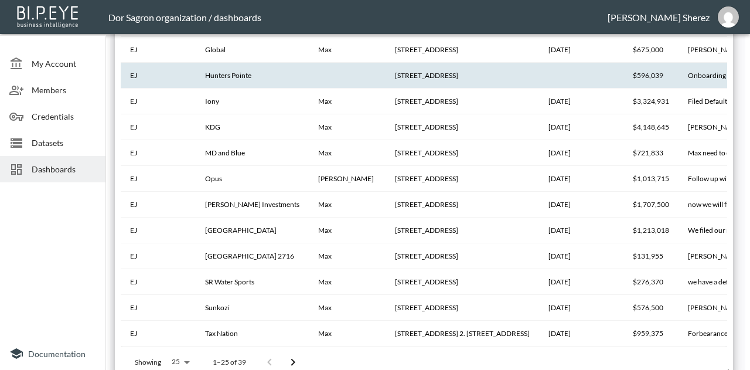
scroll to position [2658, 0]
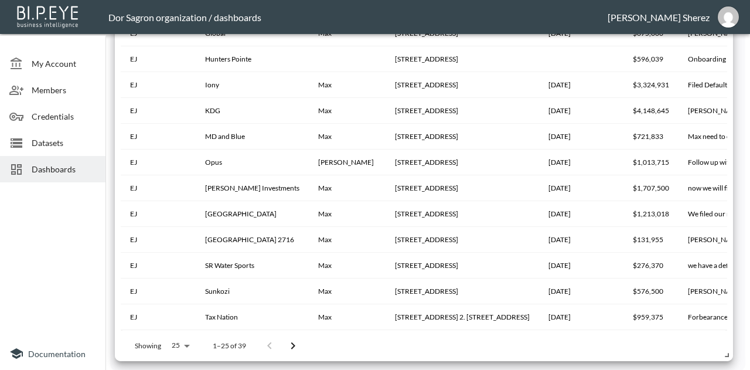
click at [182, 345] on body "BI.P.EYE, Interactive Analytics Dashboards - app Dor Sagron organization / dash…" at bounding box center [375, 185] width 750 height 370
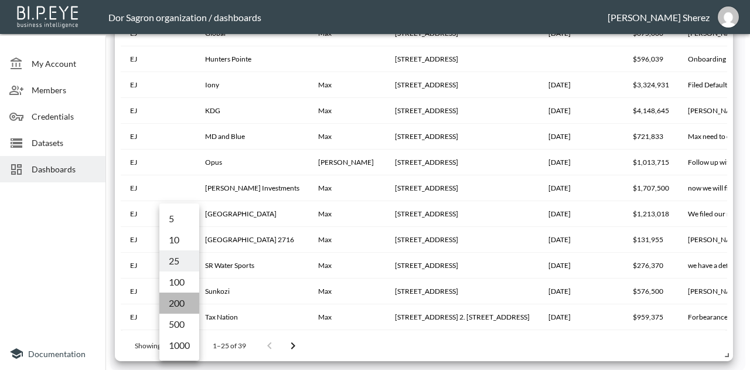
click at [178, 304] on li "200" at bounding box center [179, 303] width 40 height 21
type input "200"
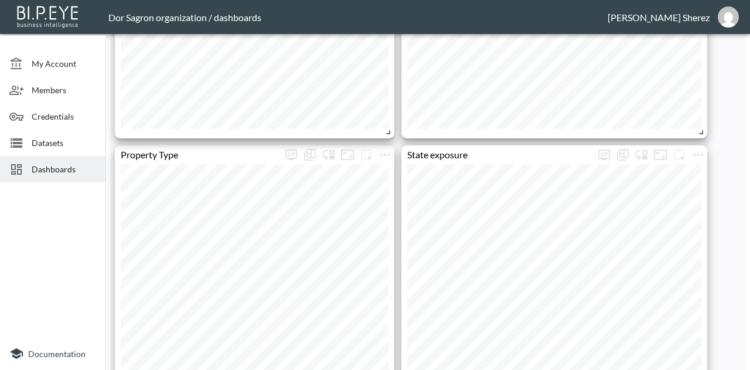
scroll to position [631, 0]
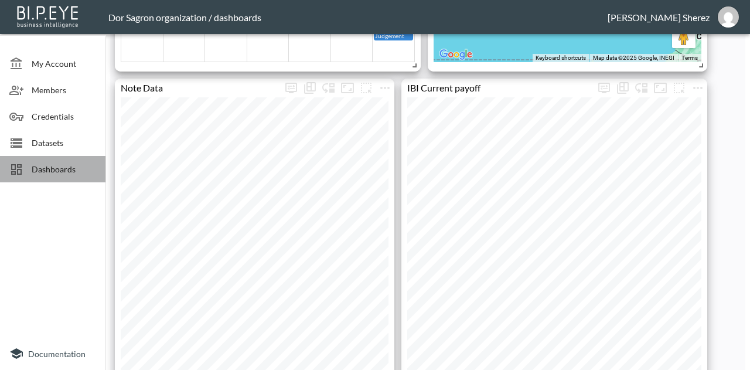
click at [59, 169] on span "Dashboards" at bounding box center [64, 169] width 64 height 12
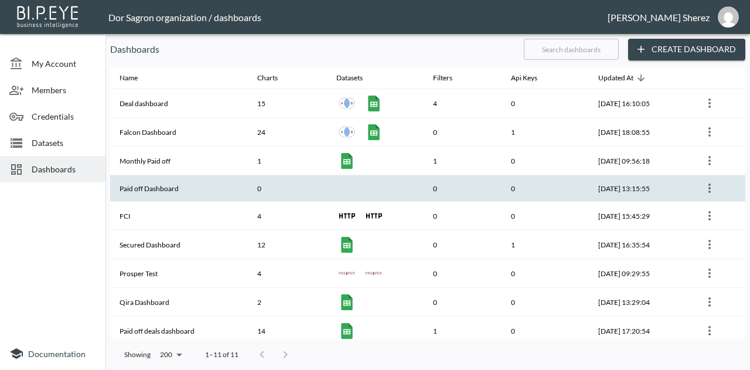
click at [157, 186] on th "Paid off Dashboard" at bounding box center [179, 188] width 138 height 26
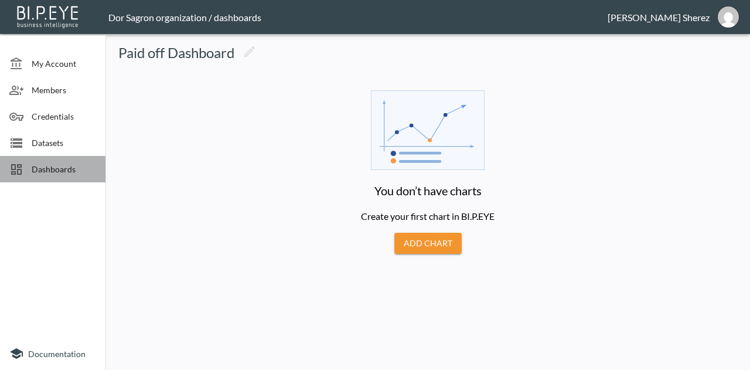
click at [37, 174] on span "Dashboards" at bounding box center [64, 169] width 64 height 12
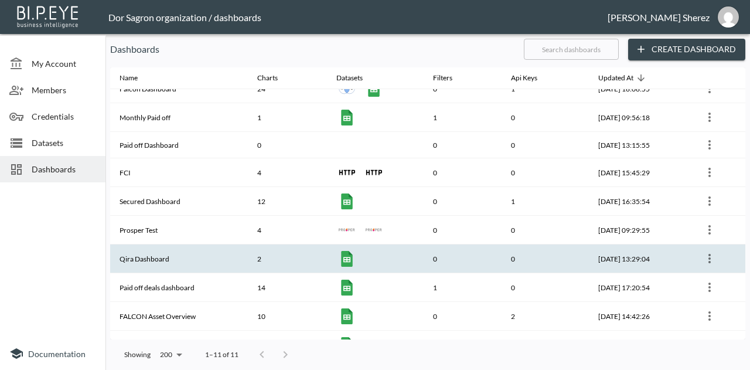
scroll to position [49, 0]
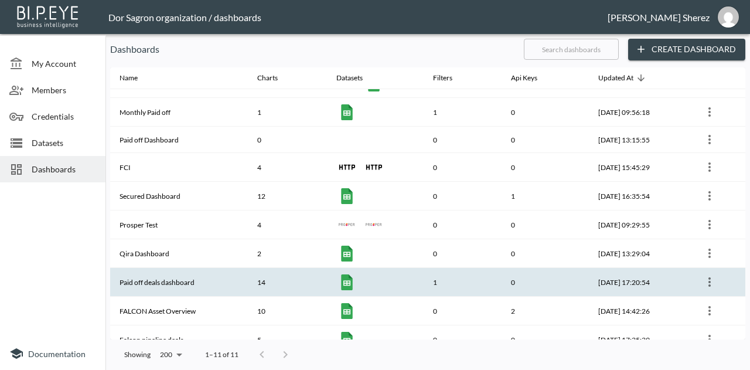
click at [168, 279] on th "Paid off deals dashboard" at bounding box center [179, 282] width 138 height 29
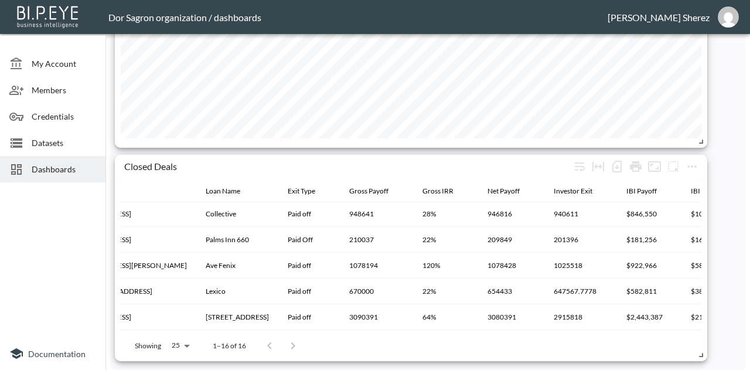
scroll to position [291, 0]
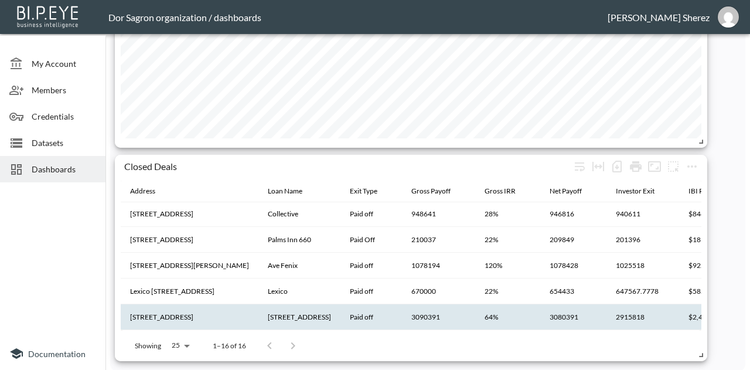
click at [209, 314] on th "[STREET_ADDRESS]" at bounding box center [190, 317] width 138 height 26
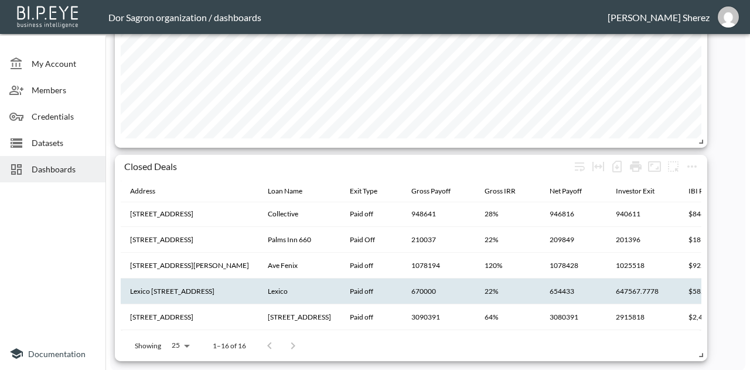
click at [299, 285] on th "Lexico" at bounding box center [300, 291] width 82 height 26
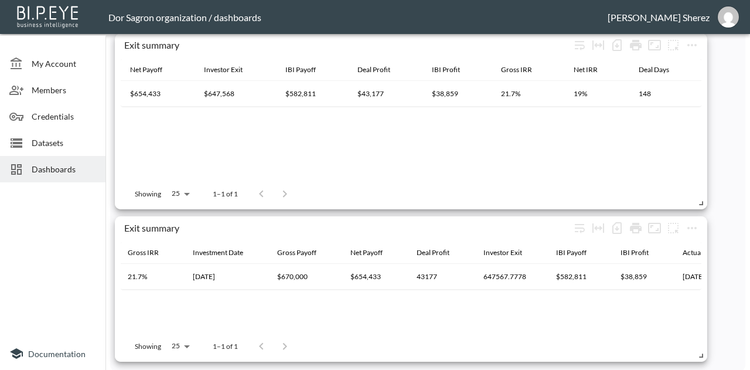
scroll to position [0, 179]
